Goal: Information Seeking & Learning: Check status

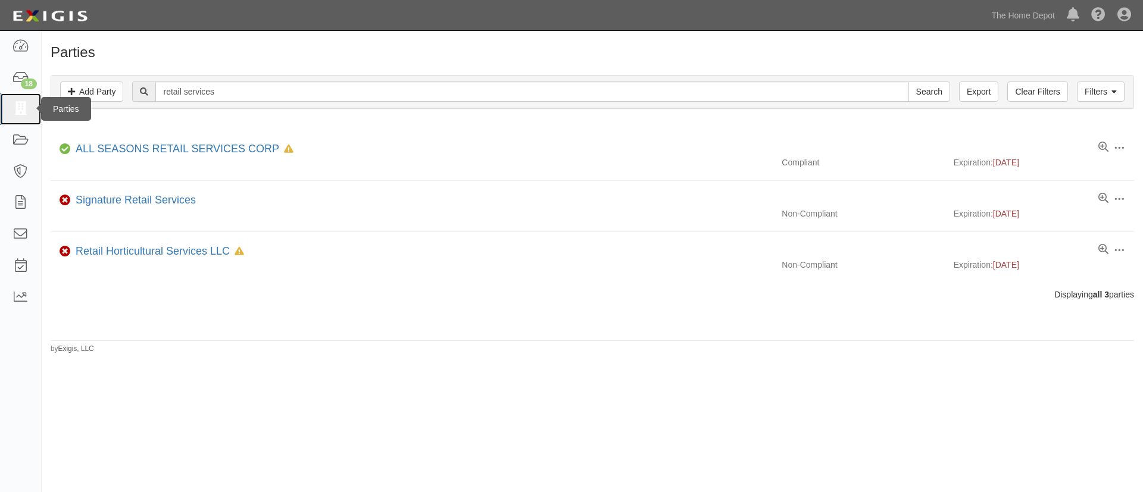
click at [20, 105] on icon at bounding box center [20, 109] width 17 height 14
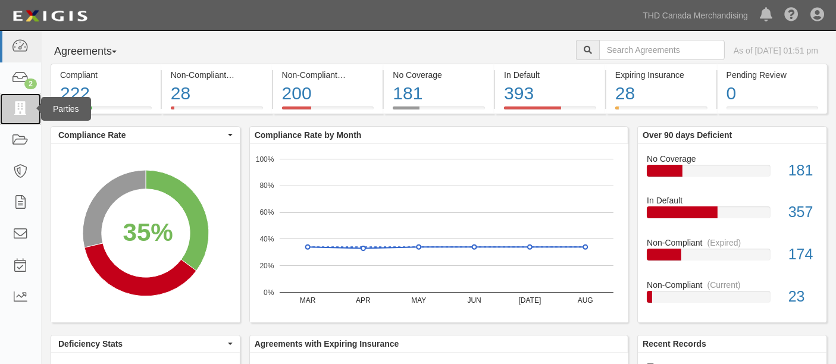
click at [18, 120] on link at bounding box center [20, 109] width 41 height 32
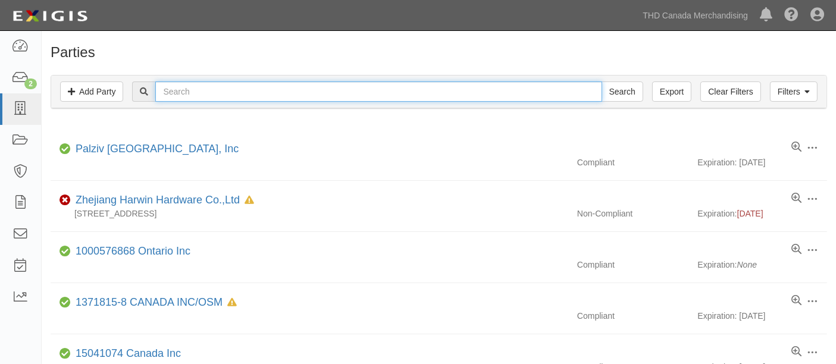
click at [248, 95] on input "text" at bounding box center [378, 92] width 446 height 20
type input "kbj"
click at [602, 82] on input "Search" at bounding box center [623, 92] width 42 height 20
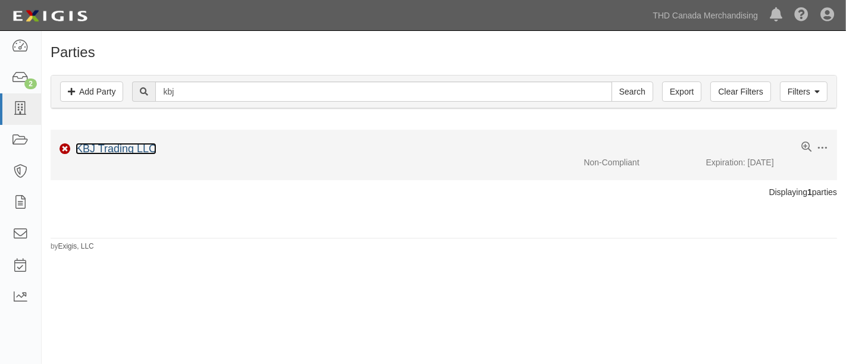
click at [132, 145] on link "KBJ Trading LLC" at bounding box center [116, 149] width 81 height 12
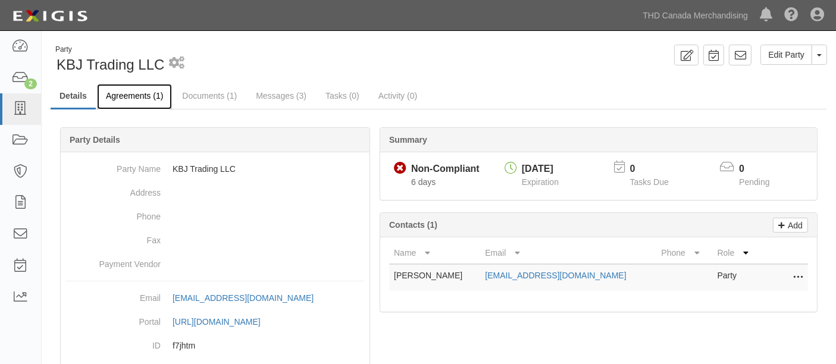
click at [146, 95] on link "Agreements (1)" at bounding box center [134, 97] width 75 height 26
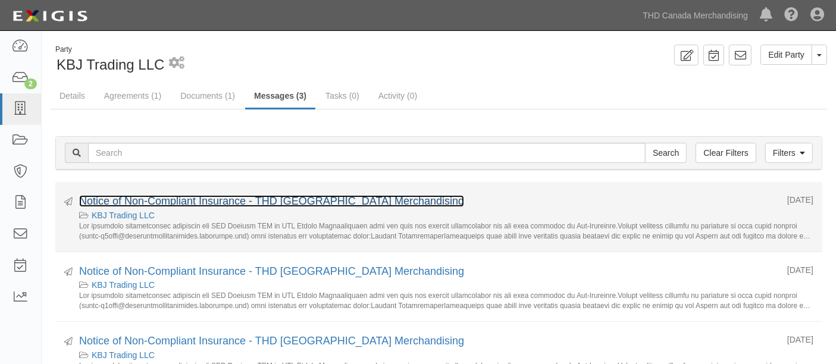
drag, startPoint x: 0, startPoint y: 0, endPoint x: 125, endPoint y: 196, distance: 232.8
click at [125, 196] on link "Notice of Non-Compliant Insurance - THD [GEOGRAPHIC_DATA] Merchandising" at bounding box center [271, 201] width 385 height 12
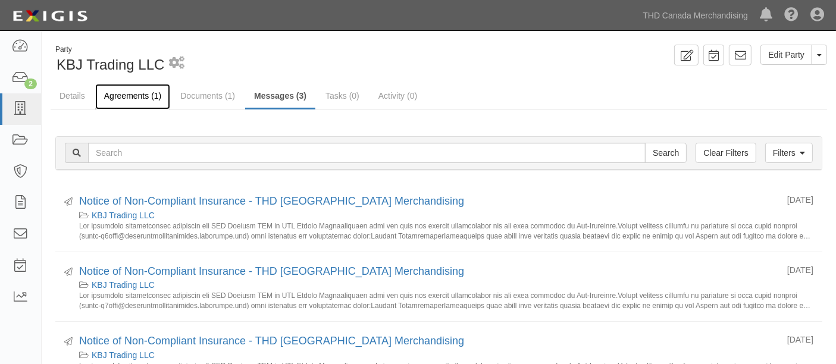
click at [147, 98] on link "Agreements (1)" at bounding box center [132, 97] width 75 height 26
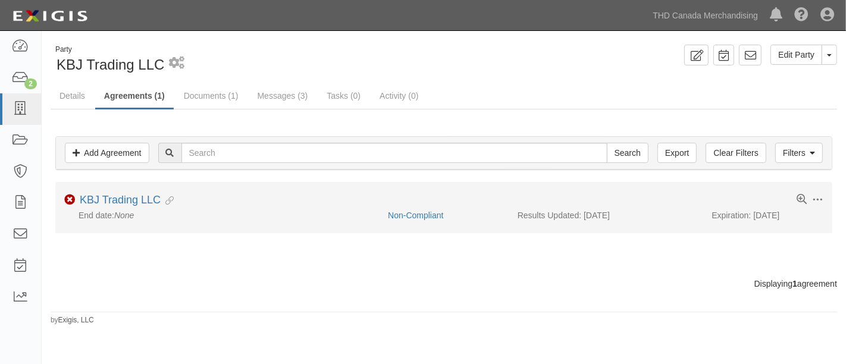
click at [114, 192] on li "Toggle Agreement Dropdown Edit Log activity Add task Send message Archive Non-C…" at bounding box center [443, 207] width 777 height 51
click at [111, 197] on link "KBJ Trading LLC" at bounding box center [120, 200] width 81 height 12
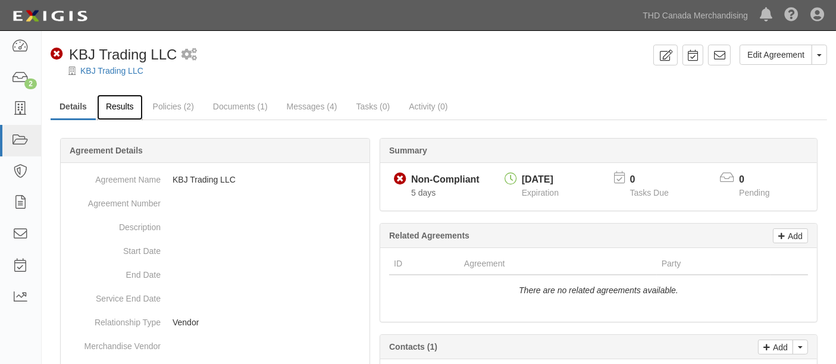
click at [115, 104] on link "Results" at bounding box center [120, 108] width 46 height 26
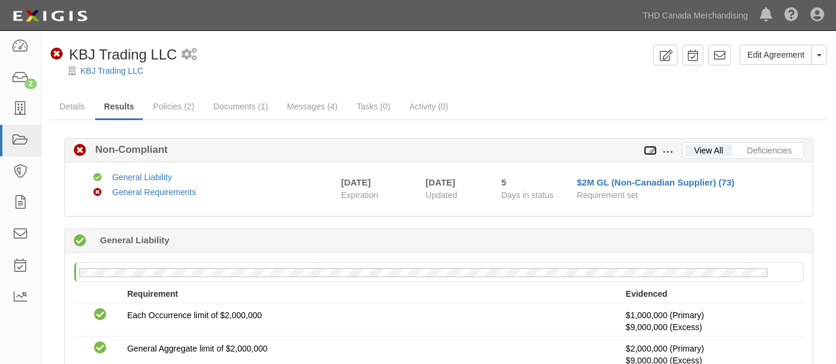
click at [650, 149] on icon at bounding box center [650, 151] width 13 height 8
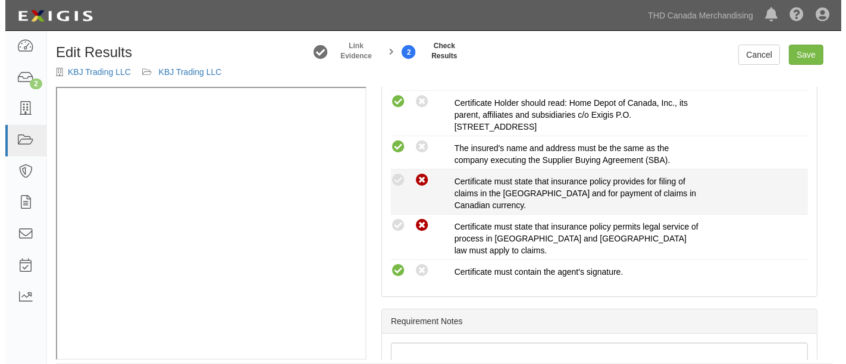
scroll to position [727, 0]
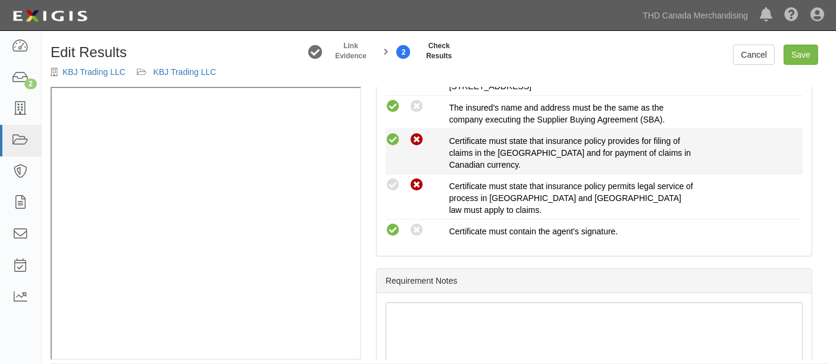
click at [390, 134] on icon at bounding box center [393, 140] width 15 height 15
radio input "true"
click at [390, 165] on div "Compliant Waived Non-Compliant Certificate must state that insurance policy pro…" at bounding box center [594, 151] width 435 height 39
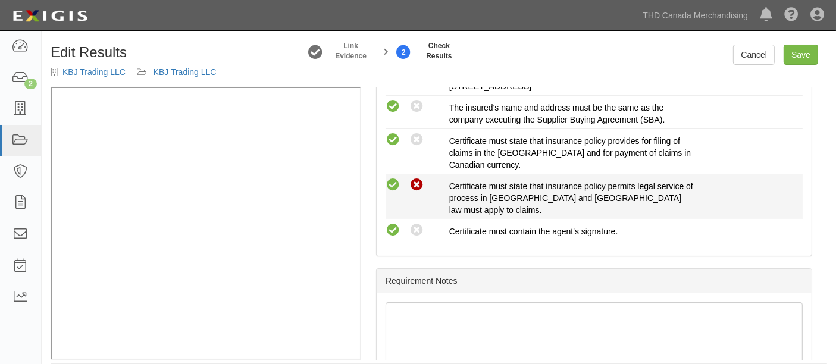
click at [392, 178] on icon at bounding box center [393, 185] width 15 height 15
radio input "true"
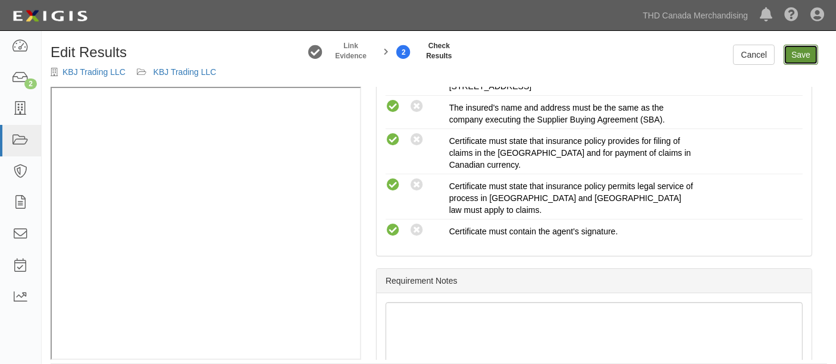
click at [812, 47] on link "Save" at bounding box center [801, 55] width 35 height 20
radio input "true"
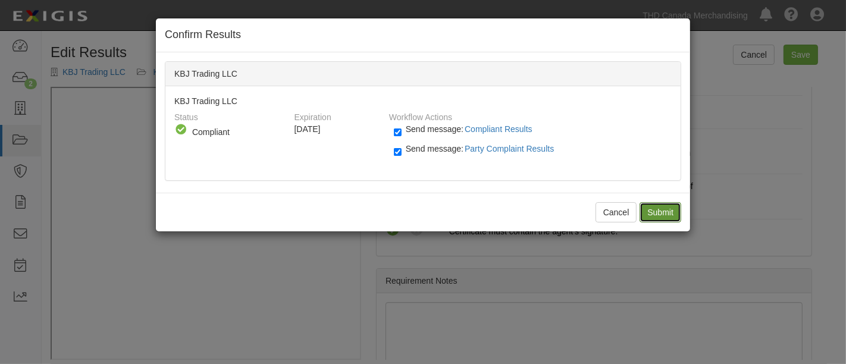
click at [652, 207] on input "Submit" at bounding box center [661, 212] width 42 height 20
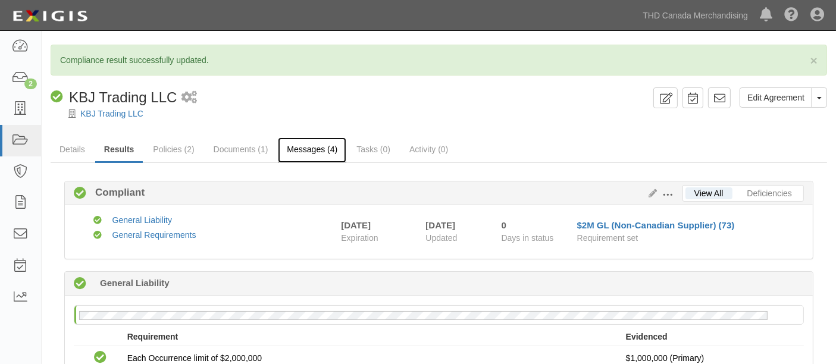
click at [297, 148] on link "Messages (4)" at bounding box center [312, 150] width 68 height 26
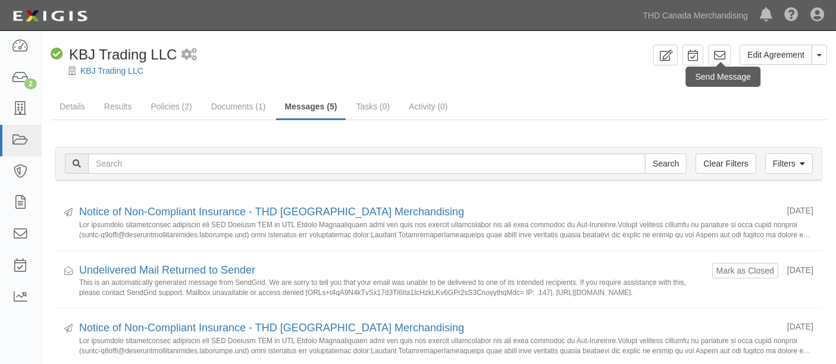
click at [721, 67] on div "Send Message" at bounding box center [723, 77] width 74 height 20
click at [717, 56] on icon at bounding box center [720, 55] width 12 height 12
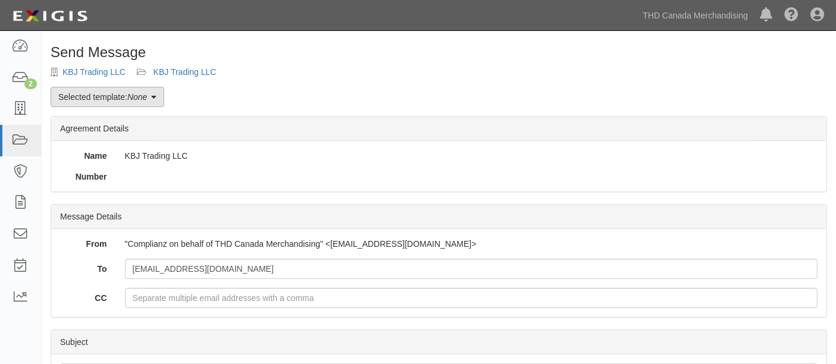
click at [107, 104] on link "Selected template: None" at bounding box center [108, 97] width 114 height 20
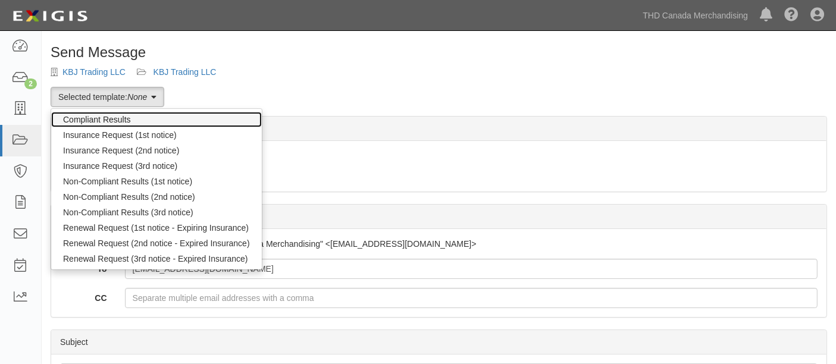
click at [105, 118] on link "Compliant Results" at bounding box center [156, 119] width 211 height 15
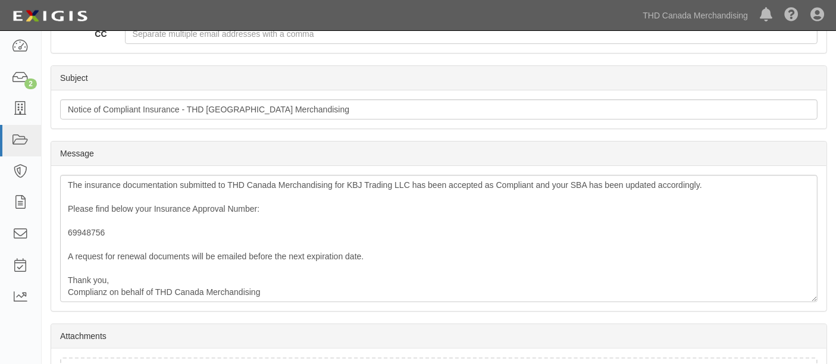
scroll to position [330, 0]
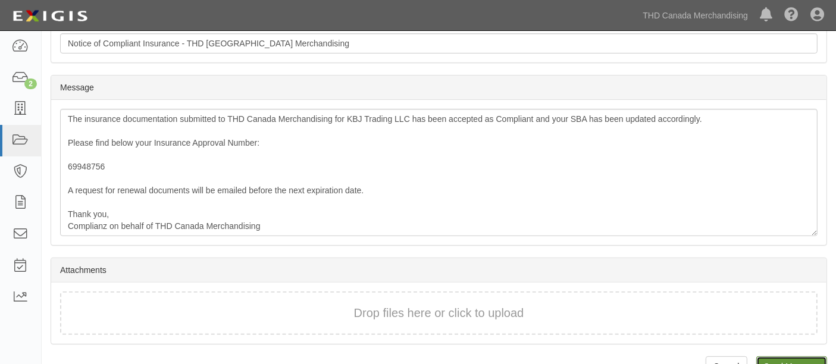
click at [787, 360] on input "Send Message" at bounding box center [792, 367] width 71 height 20
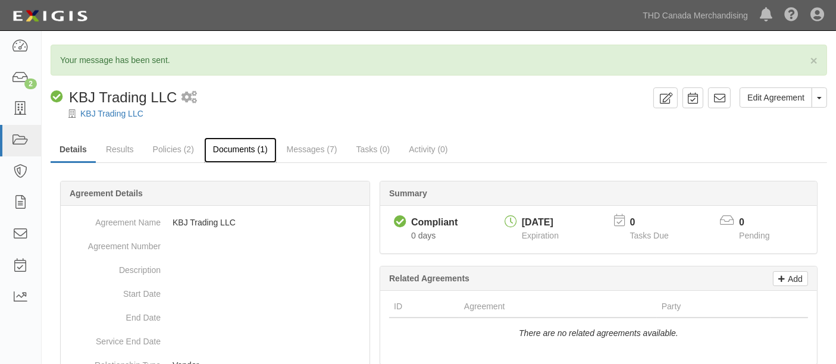
click at [219, 140] on link "Documents (1)" at bounding box center [240, 150] width 73 height 26
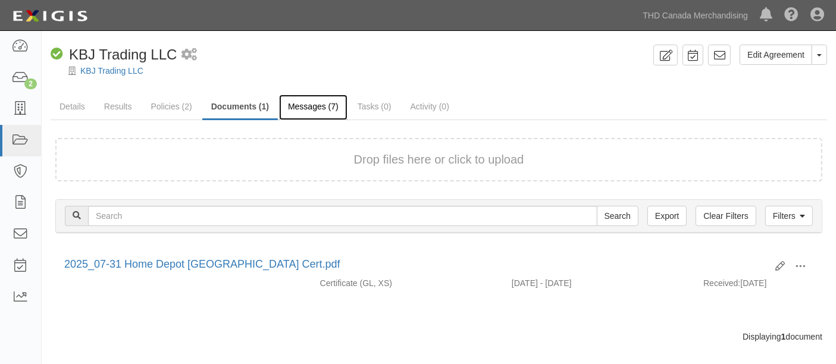
click at [282, 112] on link "Messages (7)" at bounding box center [313, 108] width 68 height 26
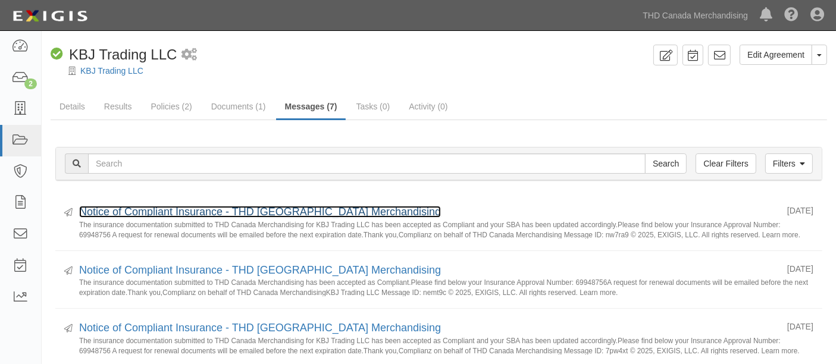
click at [130, 212] on link "Notice of Compliant Insurance - THD Canada Merchandising" at bounding box center [260, 212] width 362 height 12
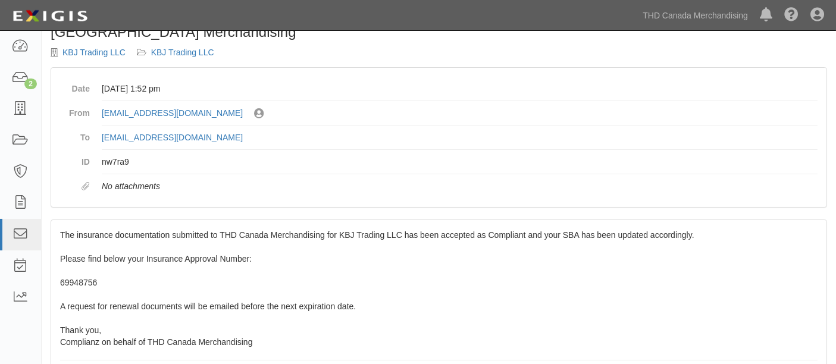
scroll to position [66, 0]
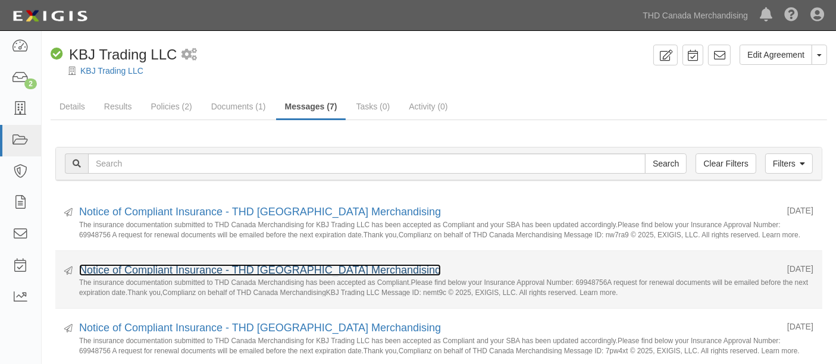
click at [212, 271] on link "Notice of Compliant Insurance - THD [GEOGRAPHIC_DATA] Merchandising" at bounding box center [260, 270] width 362 height 12
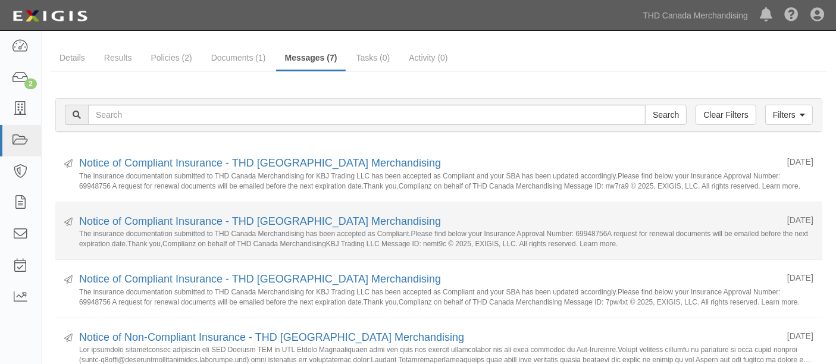
scroll to position [132, 0]
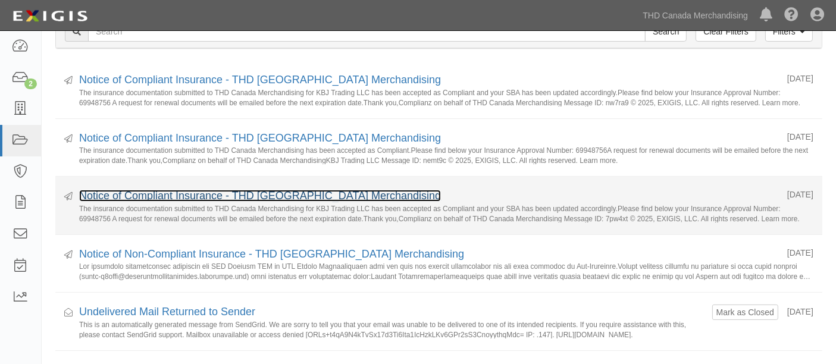
click at [296, 194] on link "Notice of Compliant Insurance - THD [GEOGRAPHIC_DATA] Merchandising" at bounding box center [260, 196] width 362 height 12
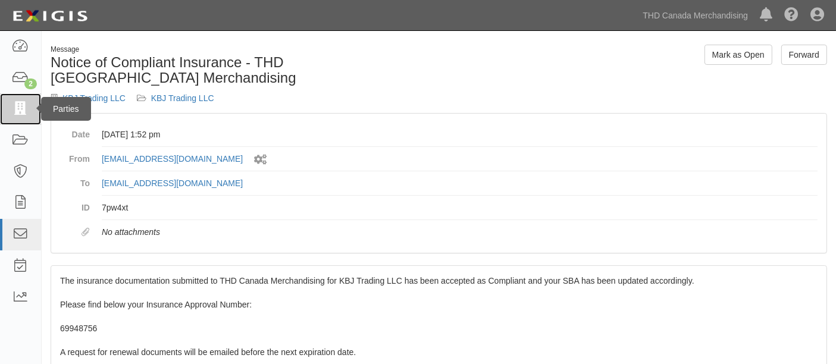
drag, startPoint x: 25, startPoint y: 112, endPoint x: 52, endPoint y: 87, distance: 37.1
click at [25, 112] on icon at bounding box center [20, 109] width 17 height 14
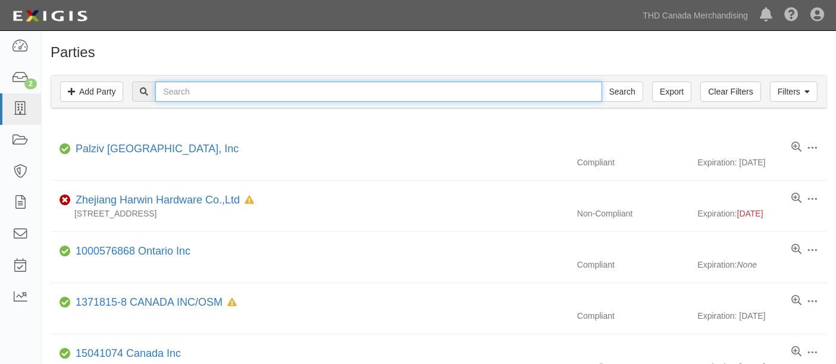
click at [223, 89] on input "text" at bounding box center [378, 92] width 446 height 20
type input "MTD"
click at [602, 82] on input "Search" at bounding box center [623, 92] width 42 height 20
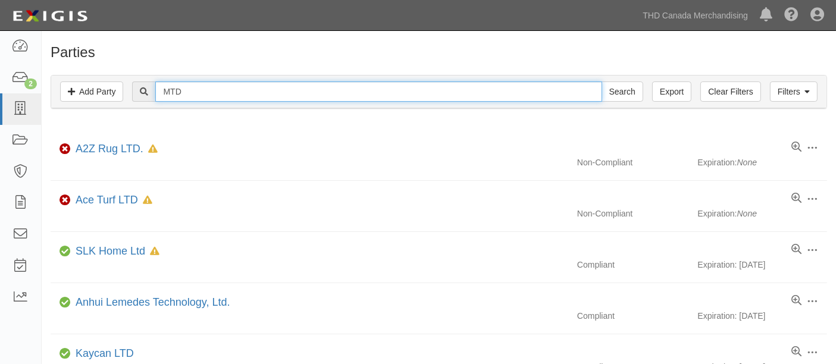
click at [229, 95] on input "MTD" at bounding box center [378, 92] width 446 height 20
type input "MTD Product"
click at [602, 82] on input "Search" at bounding box center [623, 92] width 42 height 20
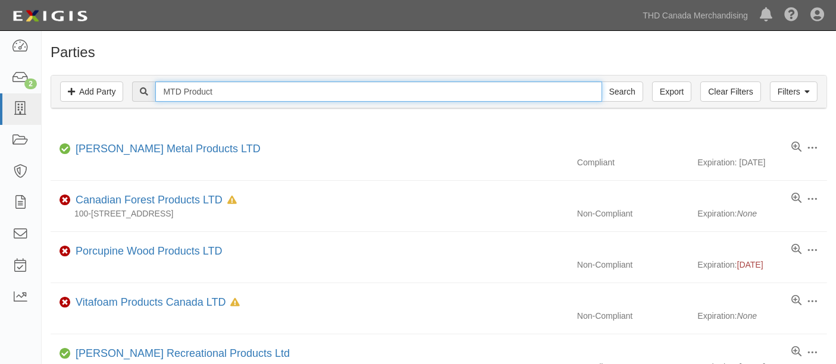
drag, startPoint x: 229, startPoint y: 87, endPoint x: 149, endPoint y: 86, distance: 79.2
click at [192, 86] on input "MTD Product" at bounding box center [378, 92] width 446 height 20
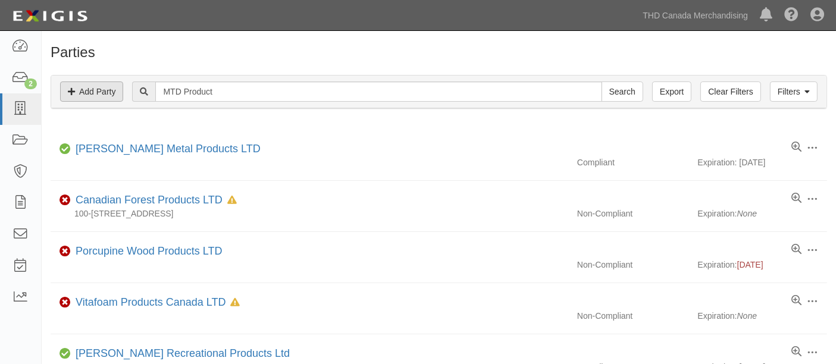
click at [110, 86] on div "Filters Add Party Clear Filters Export MTD Product Search Filters" at bounding box center [439, 92] width 776 height 33
click at [110, 86] on link "Add Party" at bounding box center [91, 92] width 63 height 20
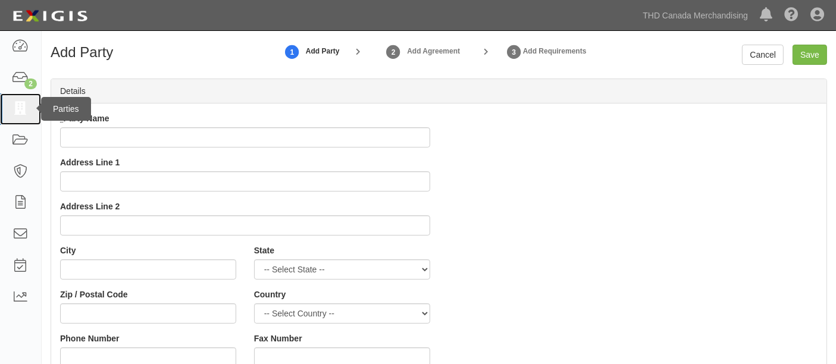
drag, startPoint x: 29, startPoint y: 105, endPoint x: 64, endPoint y: 114, distance: 35.8
click at [29, 105] on link at bounding box center [20, 109] width 41 height 32
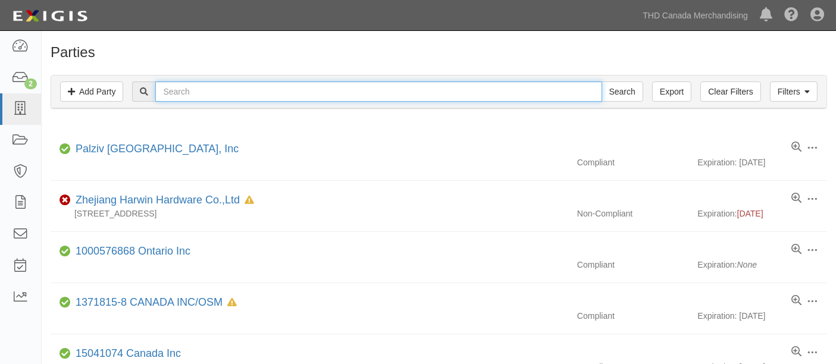
click at [201, 86] on input "text" at bounding box center [378, 92] width 446 height 20
type input "70009332"
click at [602, 82] on input "Search" at bounding box center [623, 92] width 42 height 20
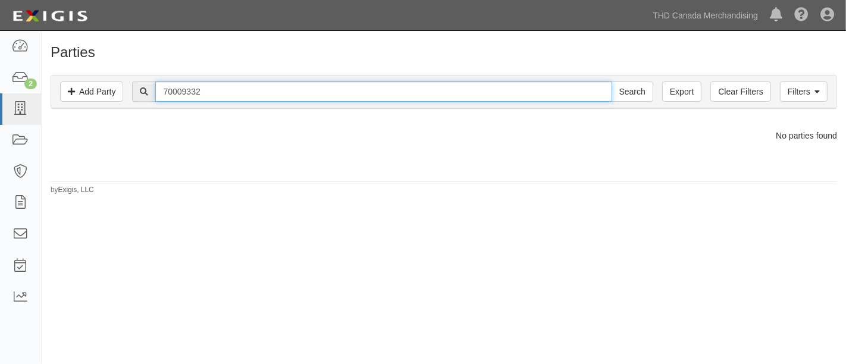
click at [255, 88] on input "70009332" at bounding box center [383, 92] width 457 height 20
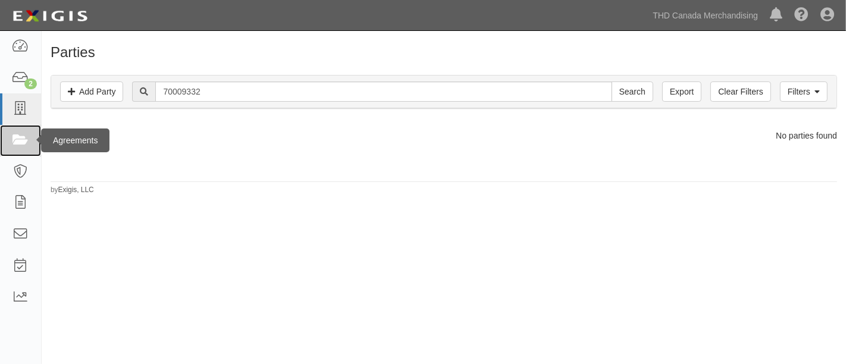
click at [18, 149] on link at bounding box center [20, 141] width 41 height 32
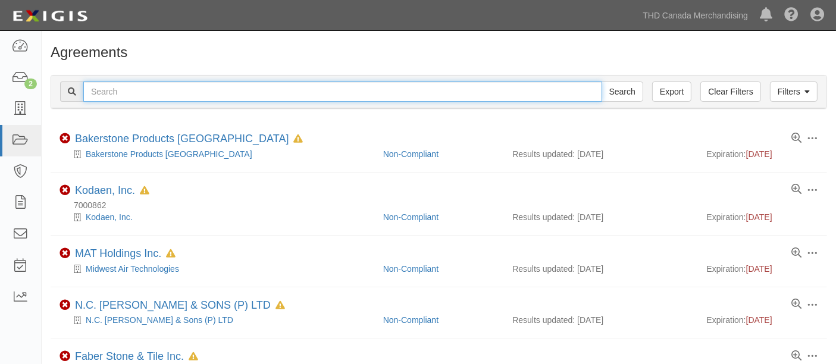
click at [164, 97] on input "text" at bounding box center [342, 92] width 519 height 20
type input "MTD"
click at [602, 82] on input "Search" at bounding box center [623, 92] width 42 height 20
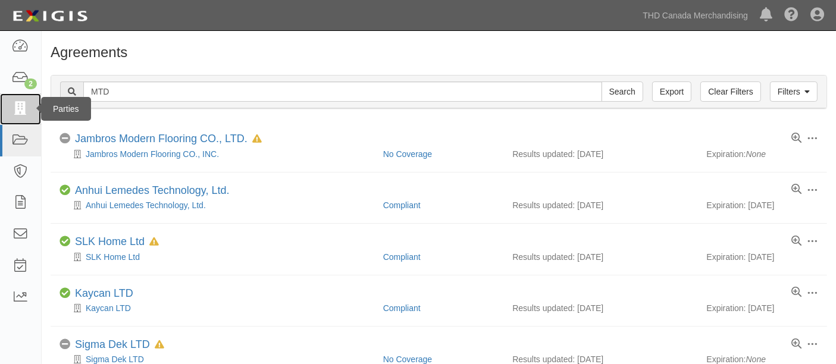
click at [10, 112] on link at bounding box center [20, 109] width 41 height 32
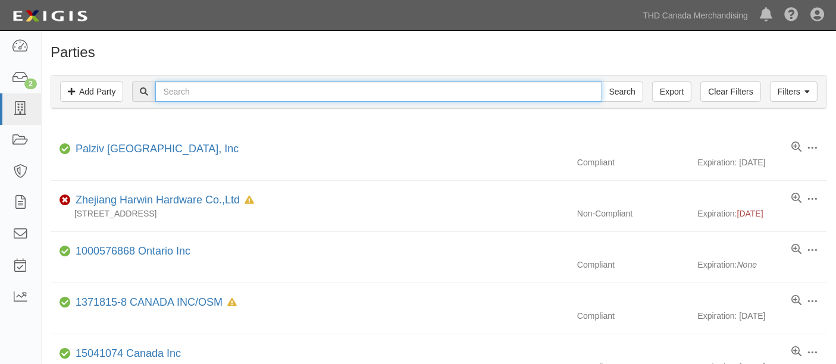
click at [177, 96] on input "text" at bounding box center [378, 92] width 446 height 20
type input "stanlet"
click at [602, 82] on input "Search" at bounding box center [623, 92] width 42 height 20
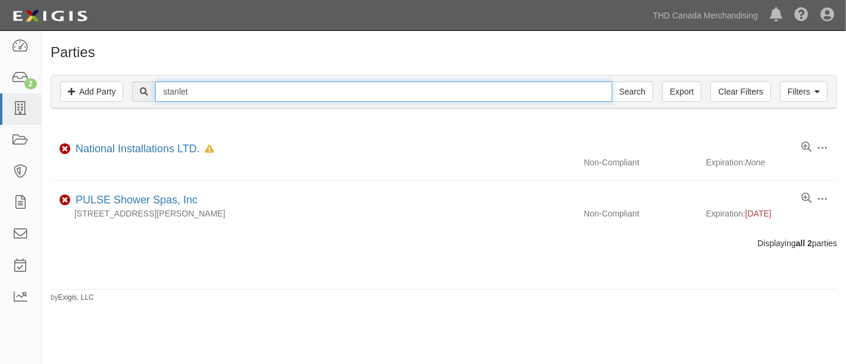
click at [241, 94] on input "stanlet" at bounding box center [383, 92] width 457 height 20
type input "[PERSON_NAME]"
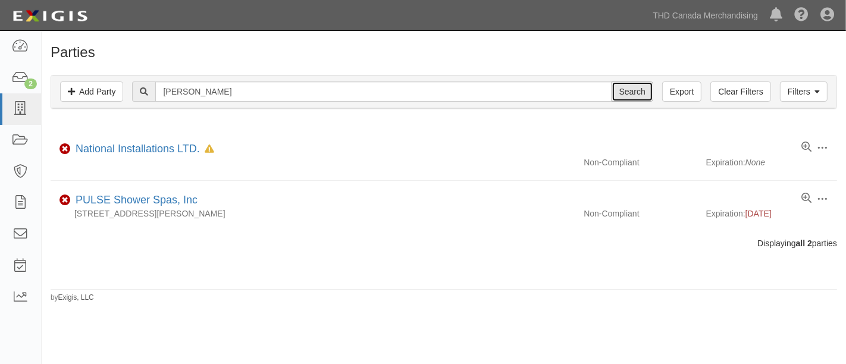
click at [646, 92] on input "Search" at bounding box center [633, 92] width 42 height 20
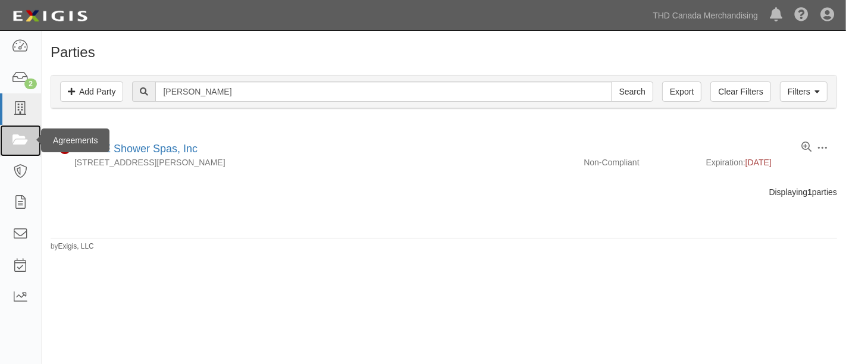
click at [21, 146] on icon at bounding box center [20, 141] width 17 height 14
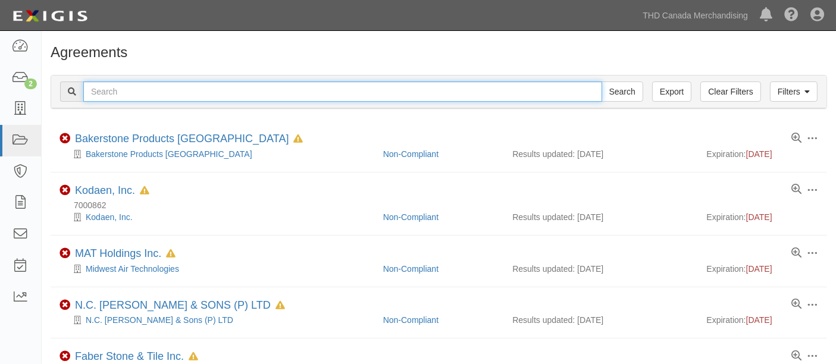
click at [139, 82] on input "text" at bounding box center [342, 92] width 519 height 20
type input "[PERSON_NAME]"
click at [602, 82] on input "Search" at bounding box center [623, 92] width 42 height 20
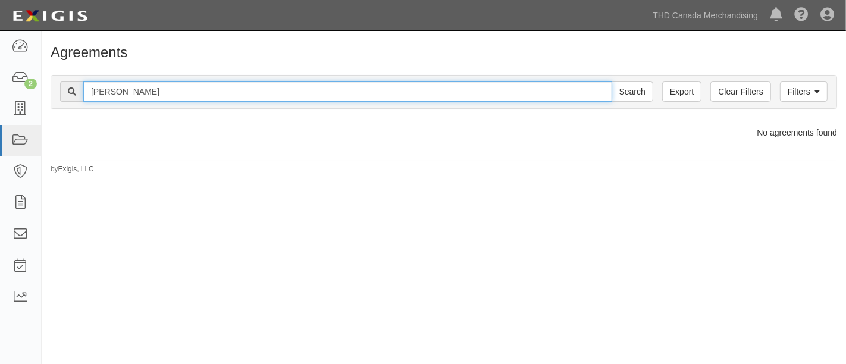
click at [149, 87] on input "[PERSON_NAME]" at bounding box center [347, 92] width 529 height 20
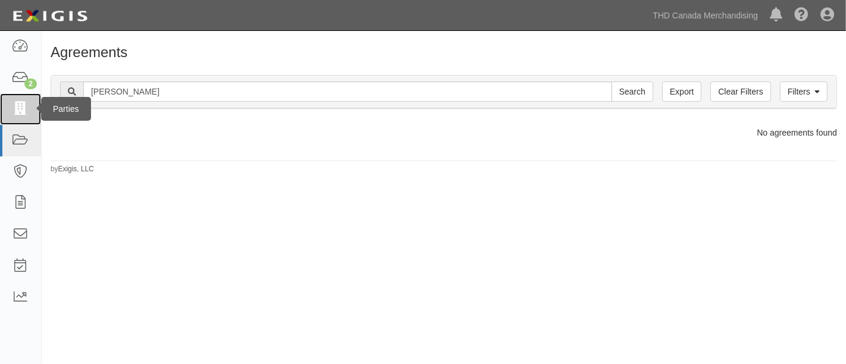
drag, startPoint x: 23, startPoint y: 121, endPoint x: 52, endPoint y: 109, distance: 32.3
click at [22, 121] on link at bounding box center [20, 109] width 41 height 32
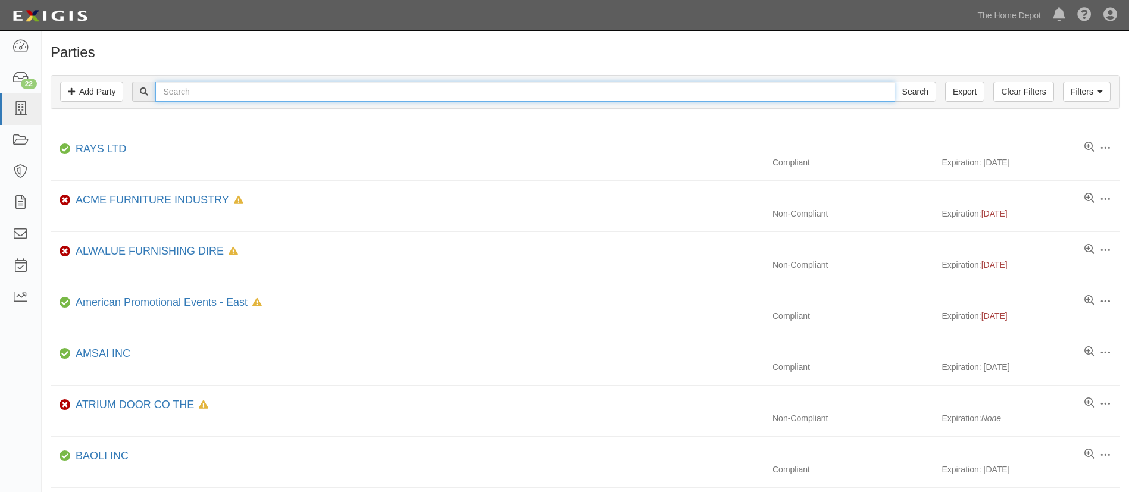
click at [207, 101] on input "text" at bounding box center [524, 92] width 739 height 20
type input "[PERSON_NAME]"
click at [895, 82] on input "Search" at bounding box center [916, 92] width 42 height 20
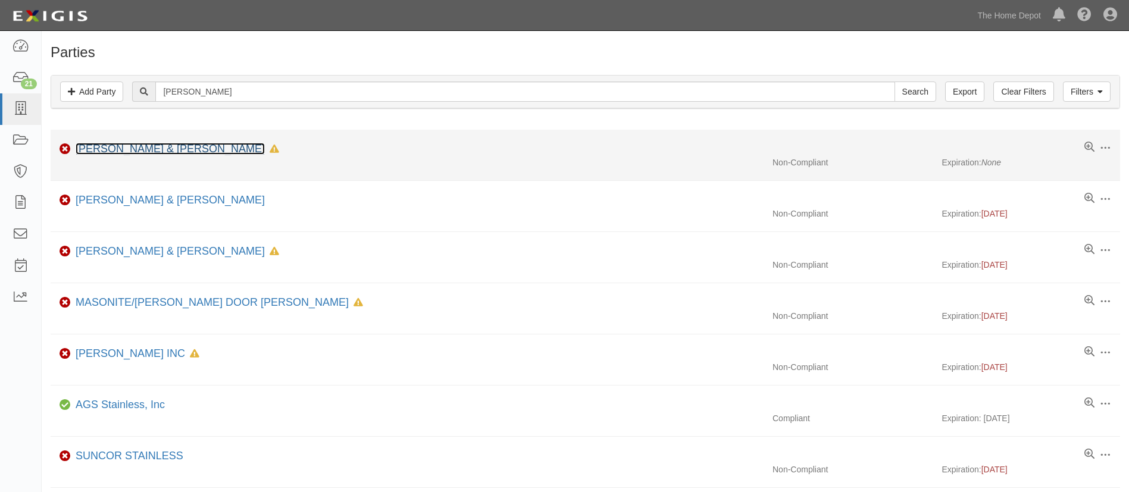
click at [155, 154] on link "[PERSON_NAME] & [PERSON_NAME]" at bounding box center [170, 149] width 189 height 12
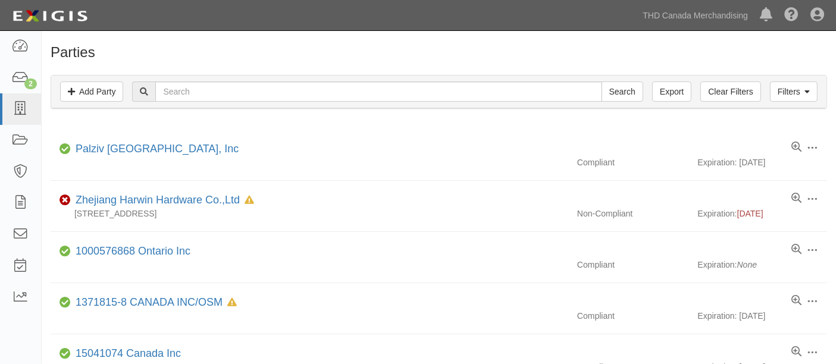
click at [175, 84] on div "Filters Add Party Clear Filters Export Search Filters" at bounding box center [439, 92] width 776 height 33
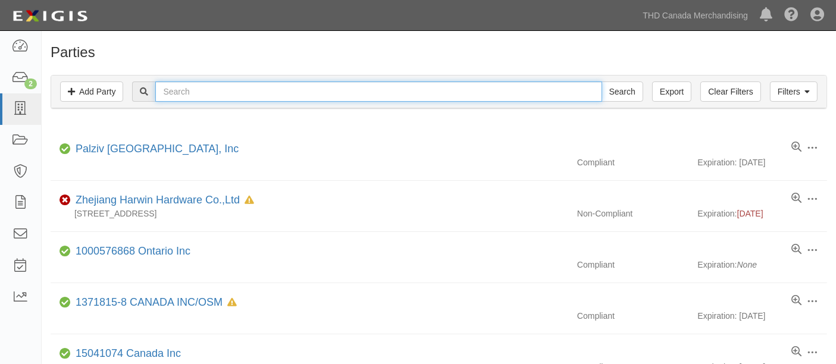
click at [174, 85] on input "text" at bounding box center [378, 92] width 446 height 20
type input "[PERSON_NAME]"
click at [602, 82] on input "Search" at bounding box center [623, 92] width 42 height 20
